Goal: Complete application form: Complete application form

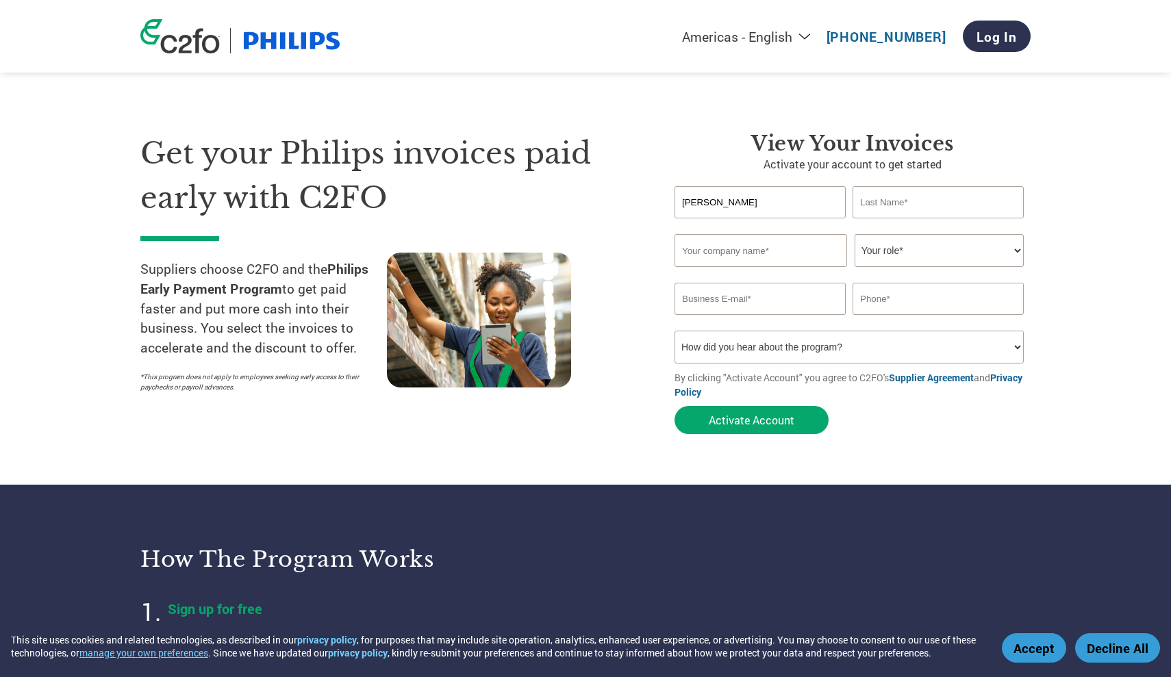
type input "[PERSON_NAME]"
click at [826, 252] on input "mcguckingroup" at bounding box center [760, 250] width 173 height 33
type input "mcguckingroup"
select select "CEO"
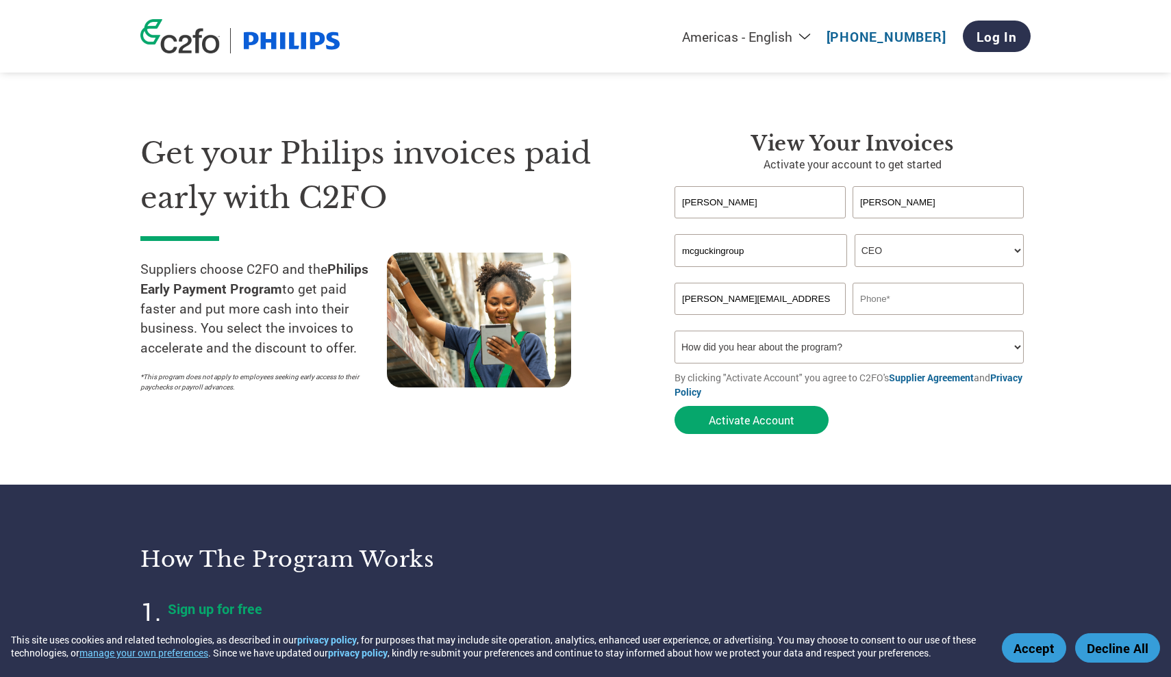
type input "[PERSON_NAME][EMAIL_ADDRESS][DOMAIN_NAME]"
type input "7277934236"
select select "Email"
click at [753, 419] on button "Activate Account" at bounding box center [751, 420] width 154 height 28
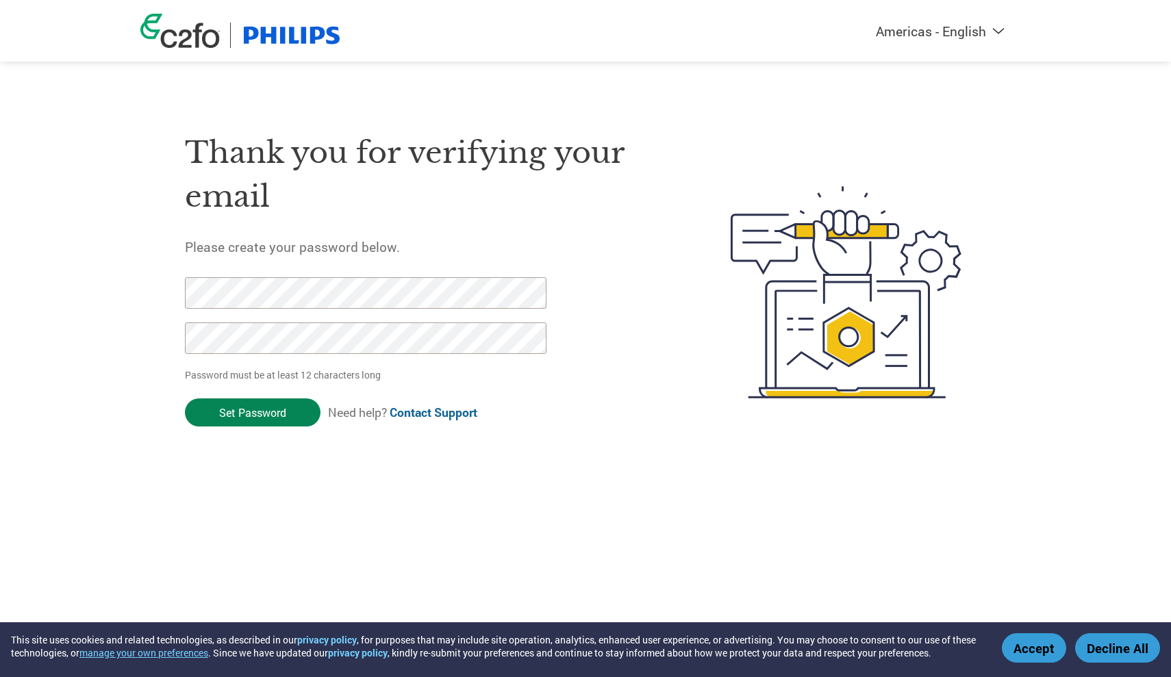
click at [256, 414] on input "Set Password" at bounding box center [253, 412] width 136 height 28
